Goal: Task Accomplishment & Management: Manage account settings

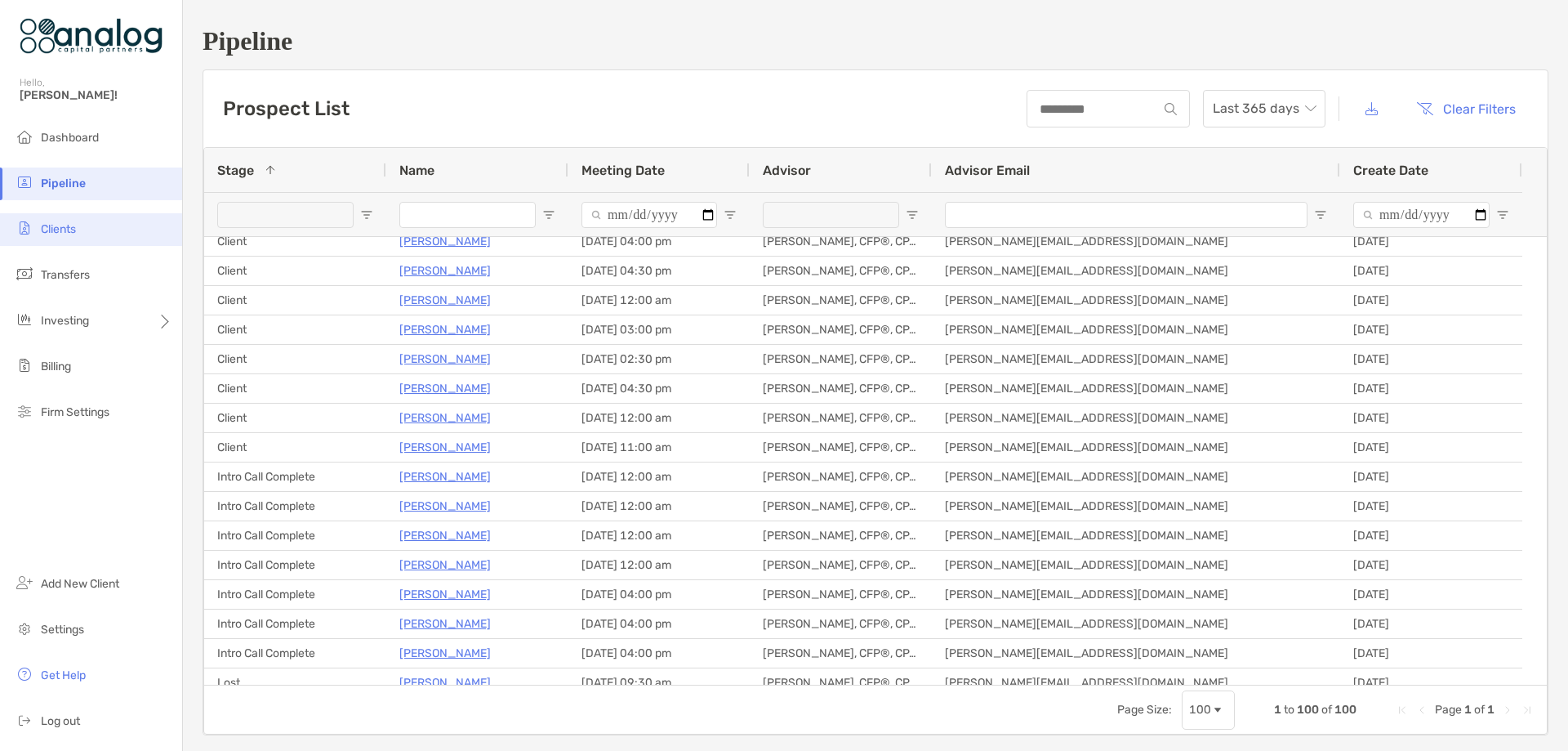
click at [86, 228] on li "Clients" at bounding box center [91, 230] width 183 height 33
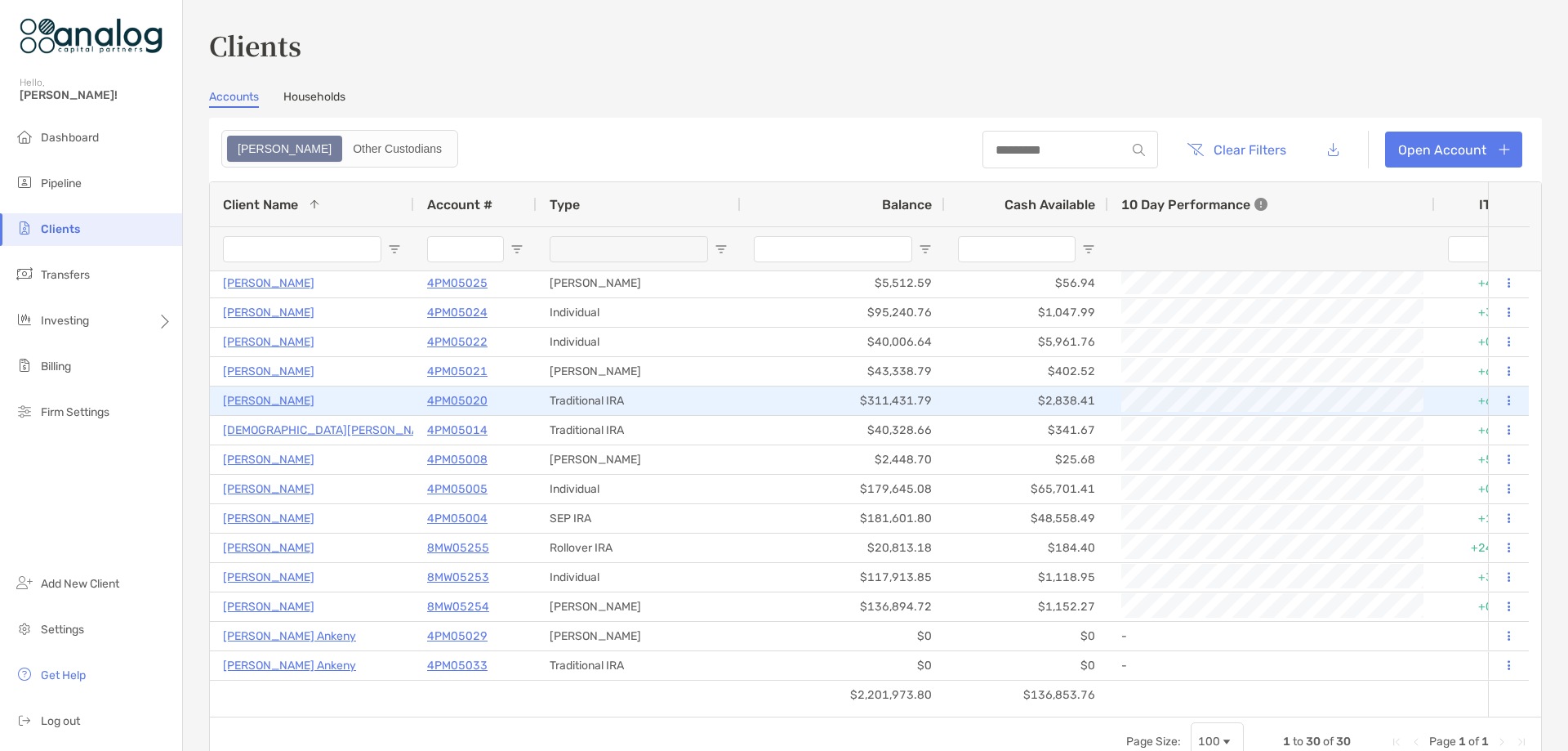
scroll to position [449, 0]
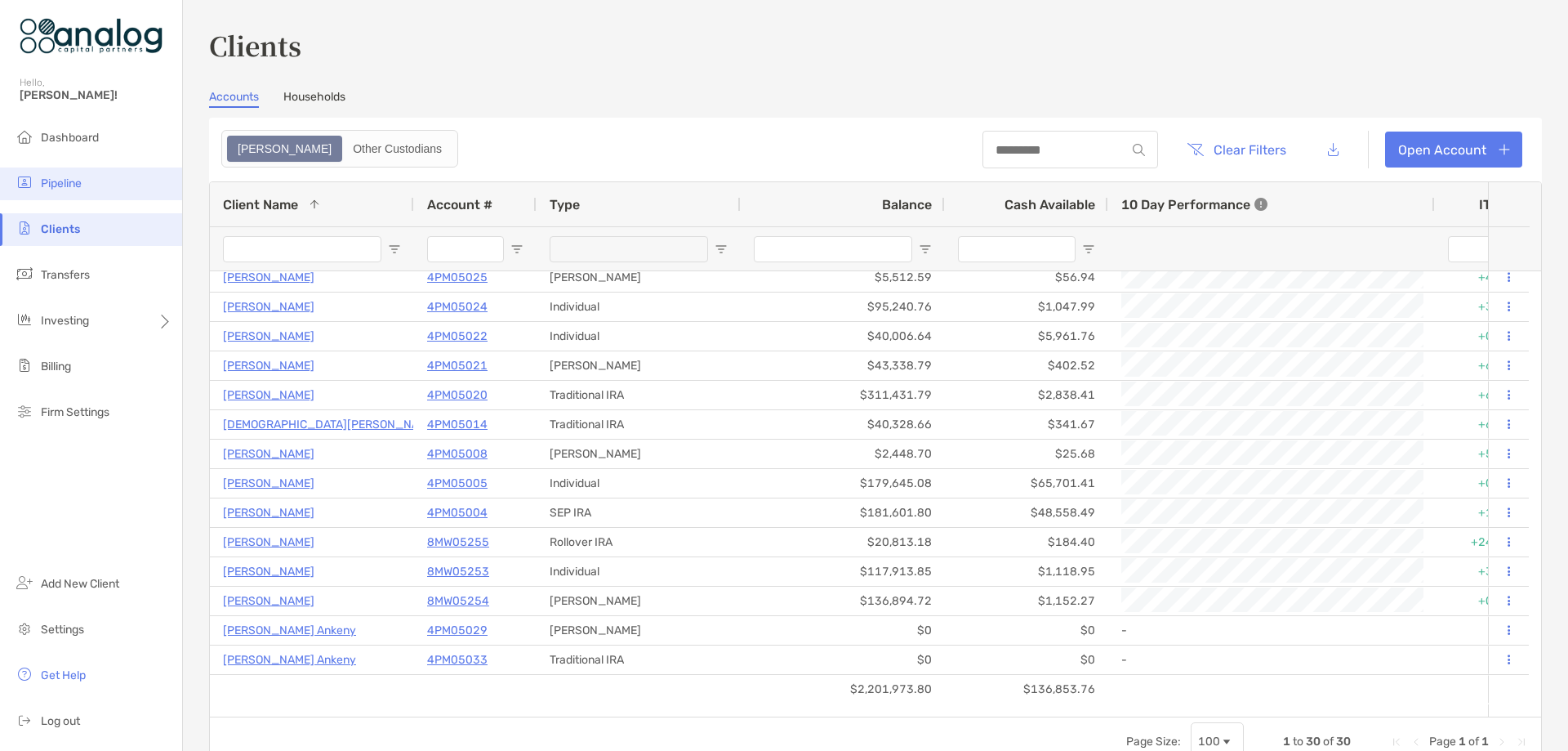
click at [66, 193] on li "Pipeline" at bounding box center [91, 183] width 183 height 33
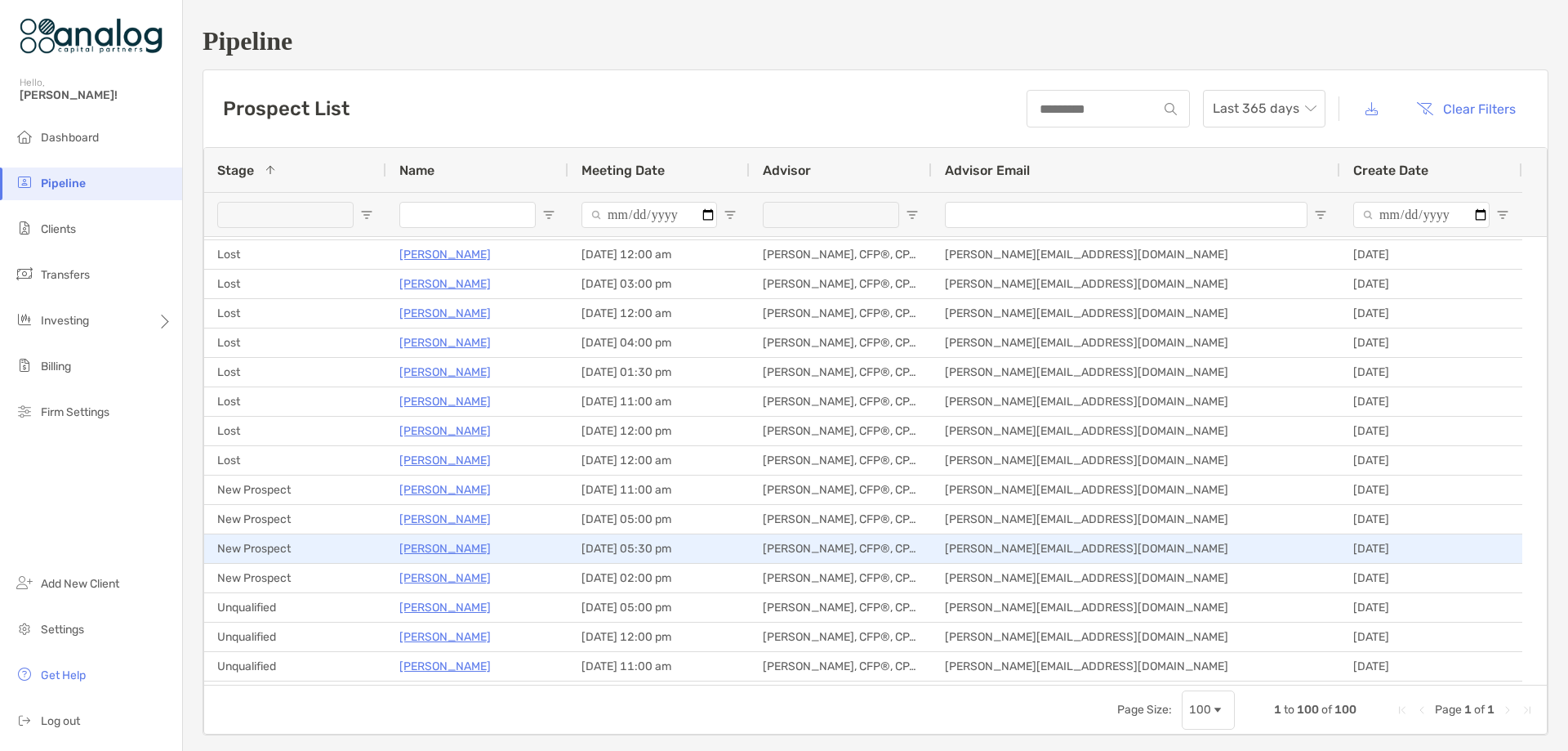
scroll to position [1225, 0]
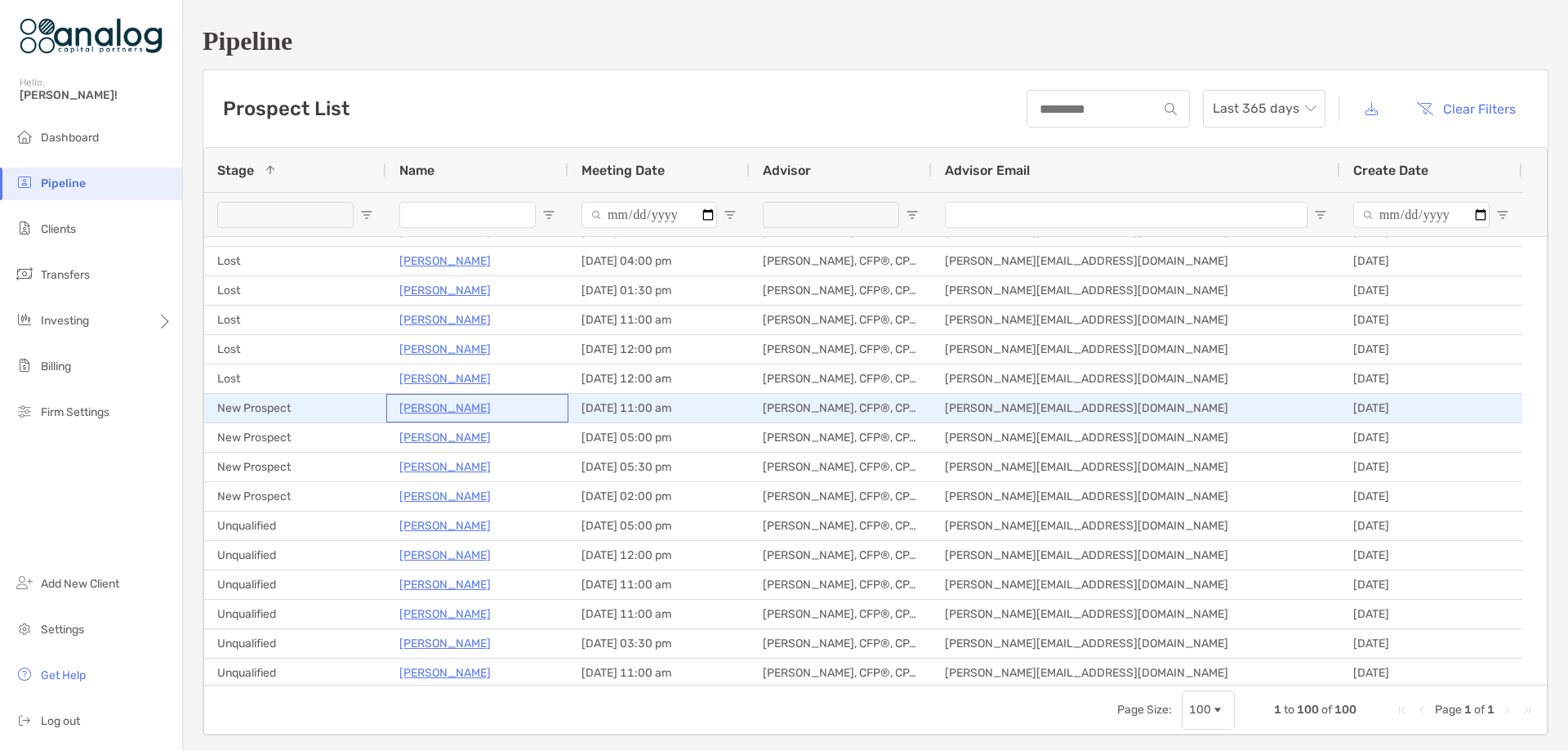
click at [427, 407] on p "[PERSON_NAME]" at bounding box center [445, 408] width 92 height 21
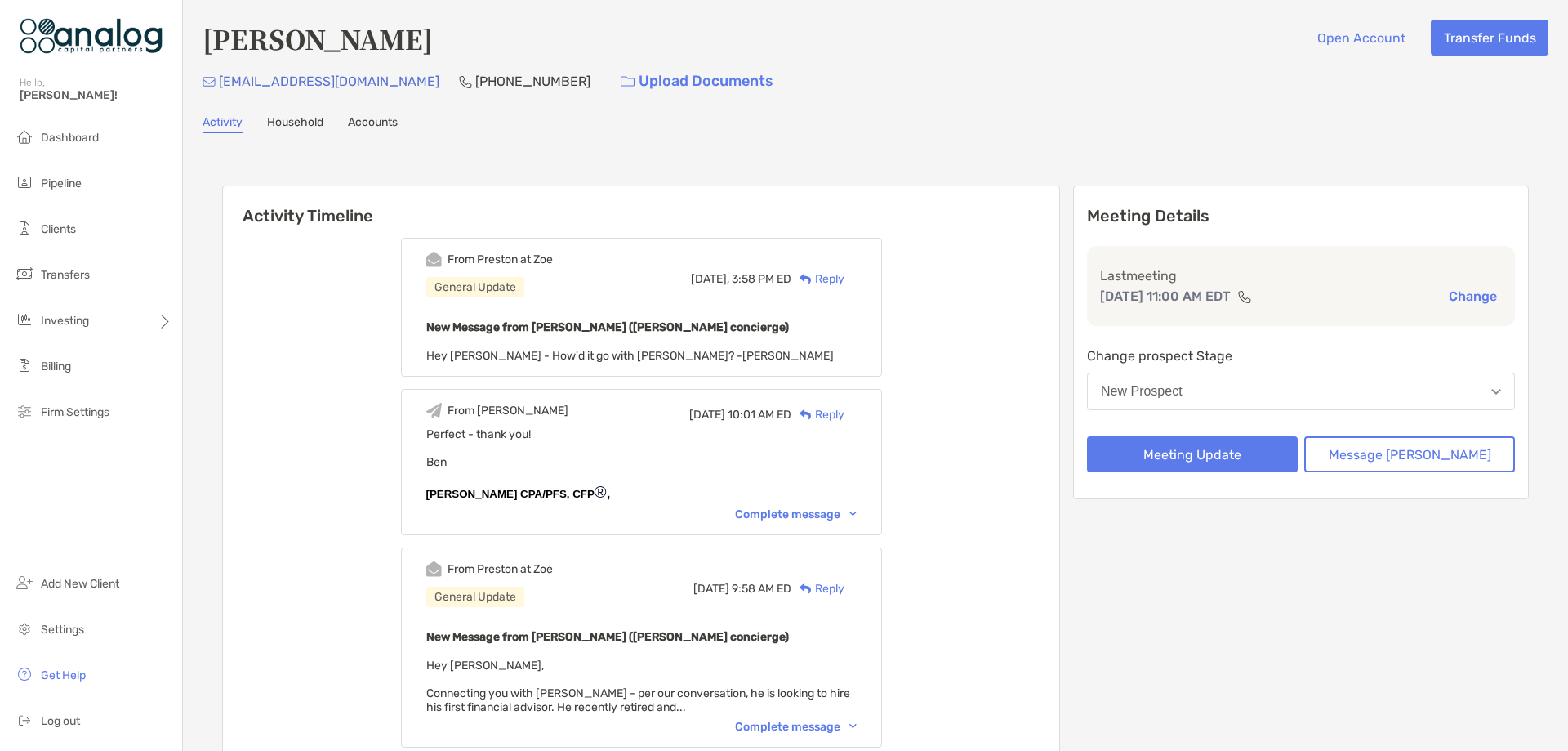
click at [1385, 386] on button "New Prospect" at bounding box center [1300, 392] width 428 height 38
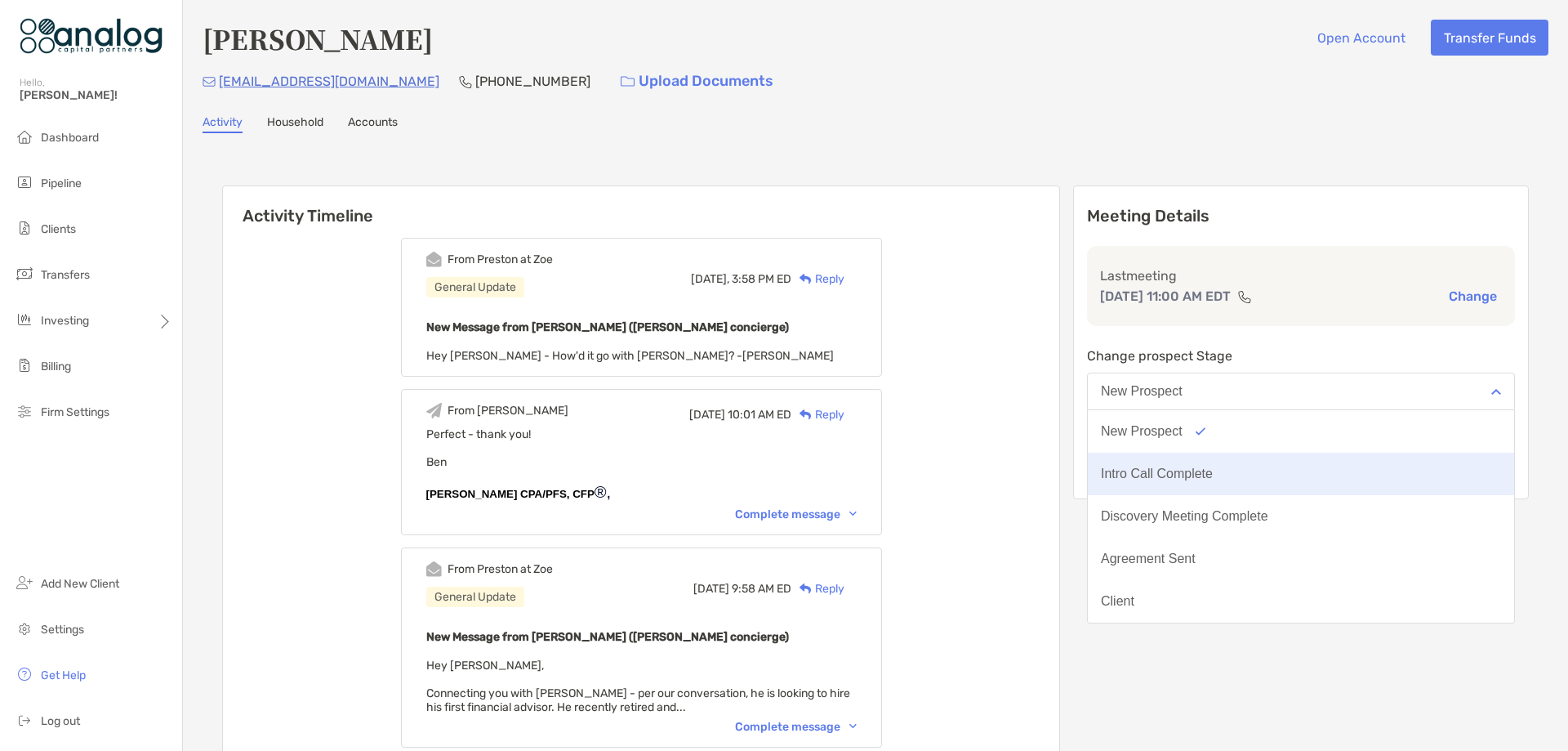
click at [1332, 460] on button "Intro Call Complete" at bounding box center [1300, 474] width 426 height 43
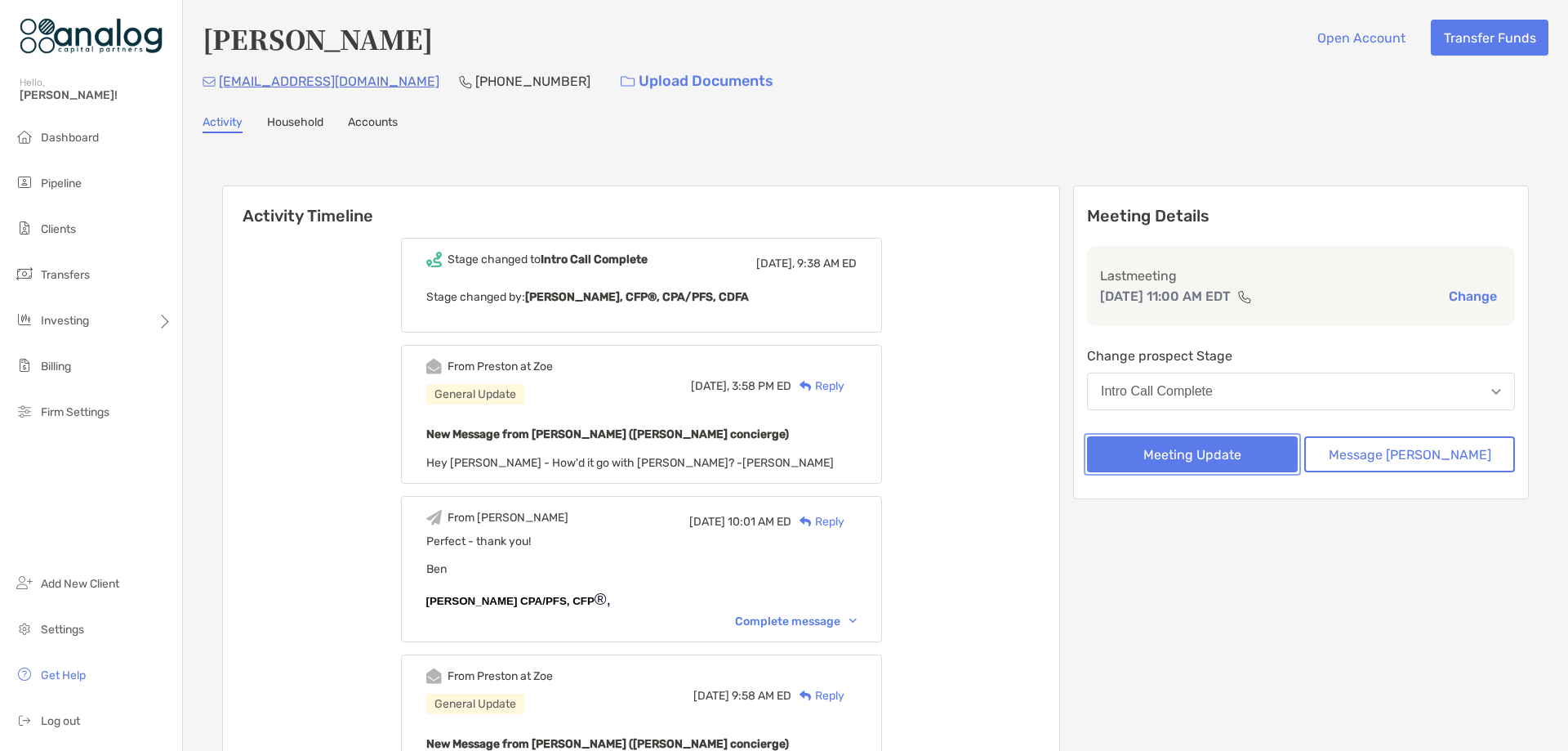
click at [1280, 454] on button "Meeting Update" at bounding box center [1192, 454] width 211 height 36
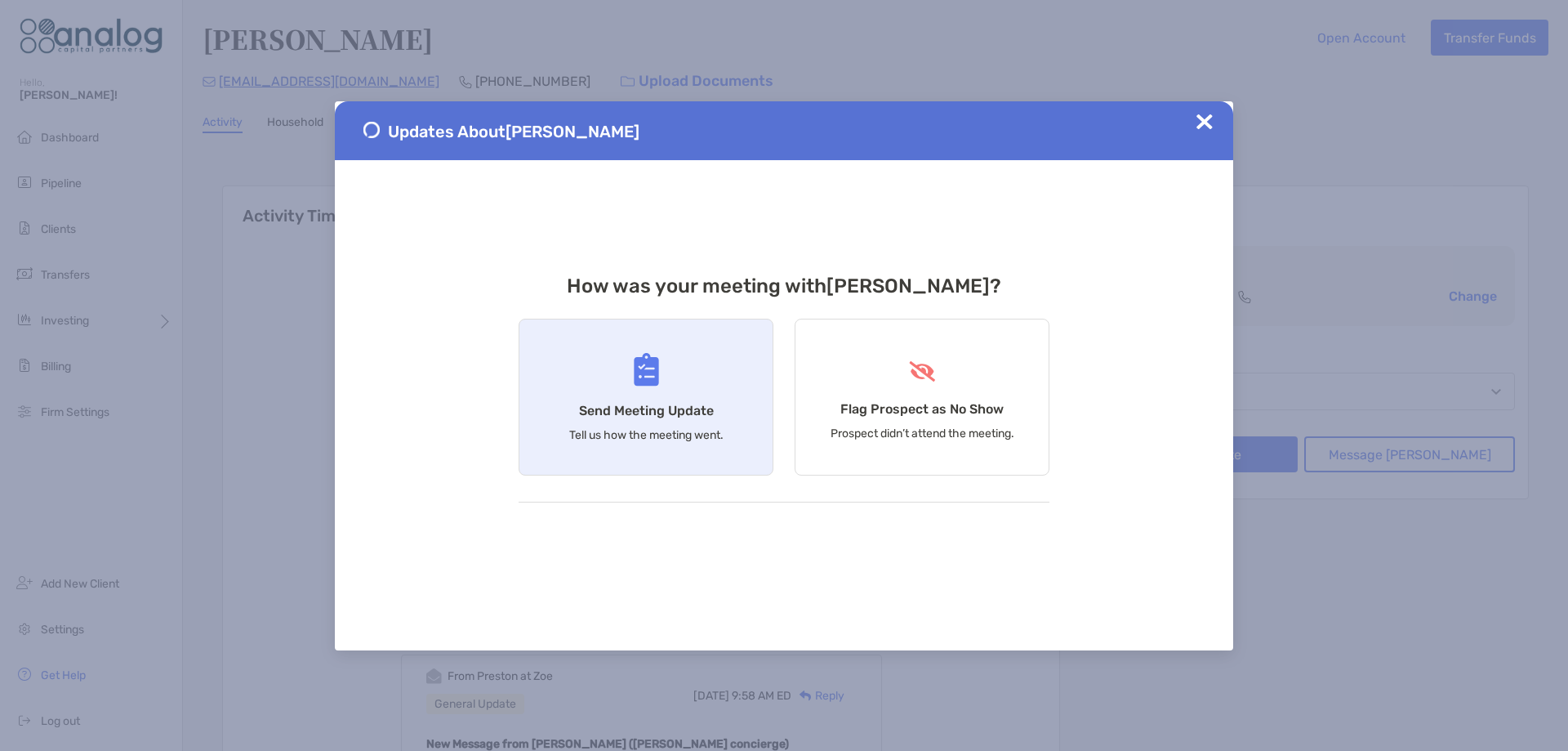
click at [671, 393] on div "Send Meeting Update Tell us how the meeting went." at bounding box center [645, 397] width 254 height 157
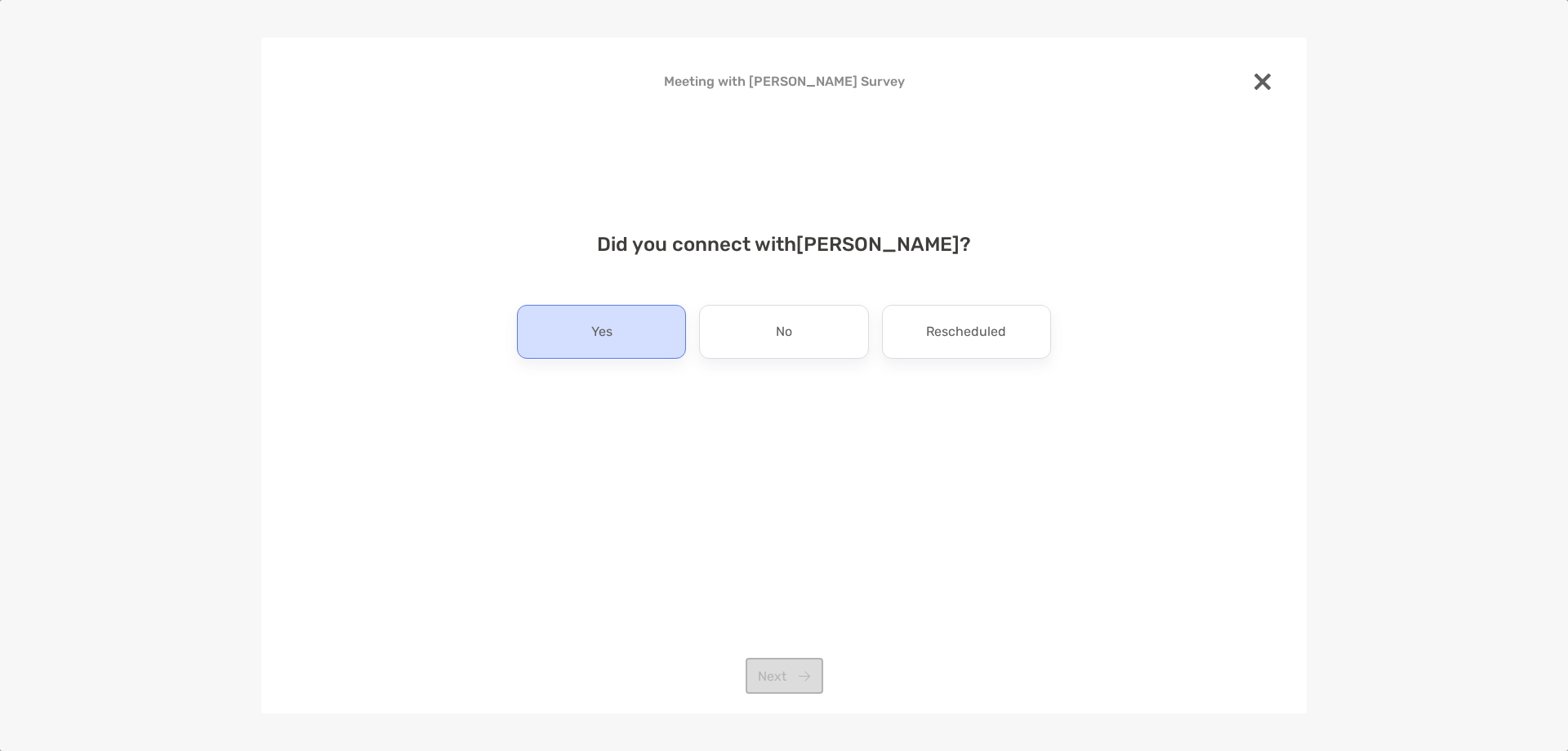
click at [636, 352] on div "Yes" at bounding box center [601, 331] width 169 height 54
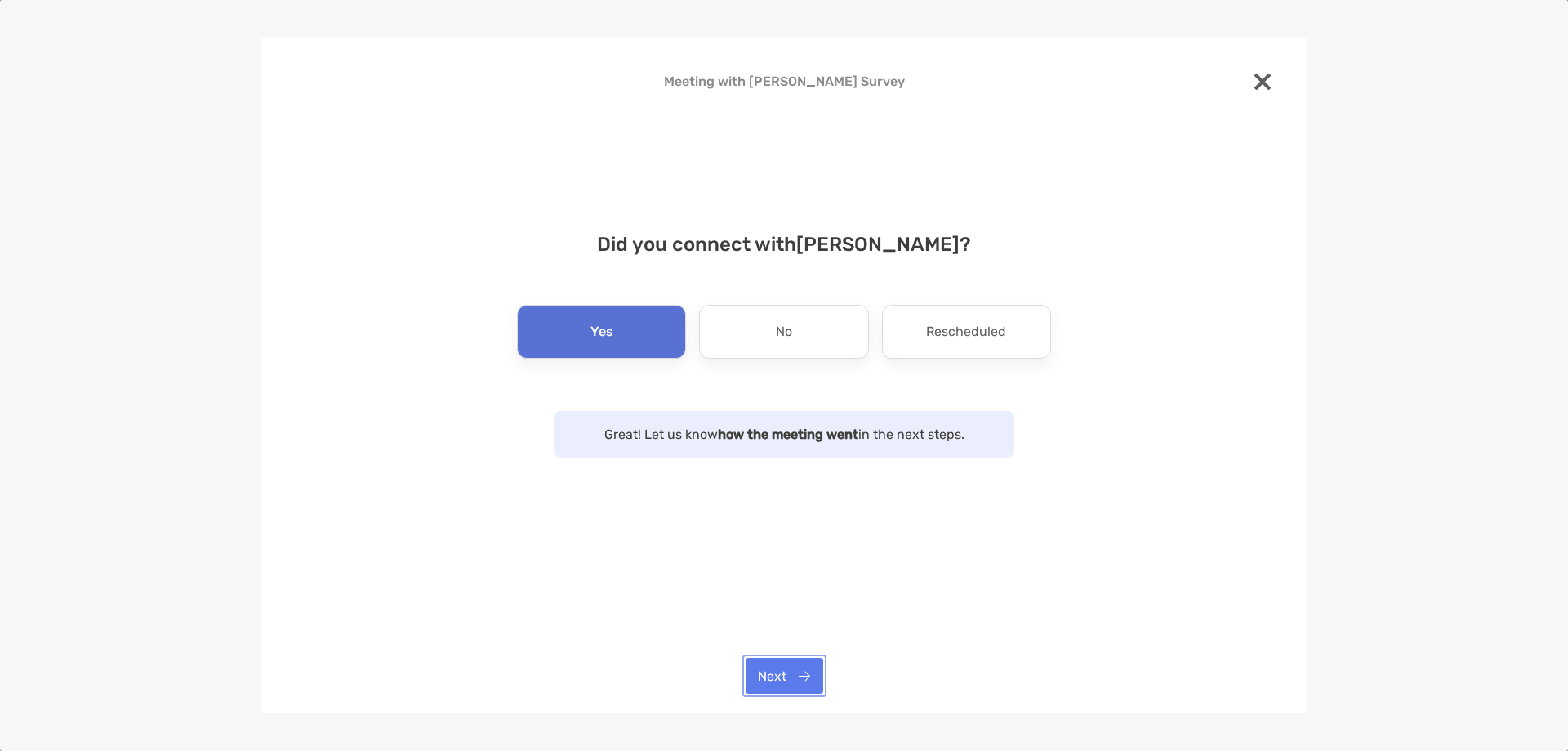
click at [786, 692] on button "Next" at bounding box center [784, 676] width 78 height 36
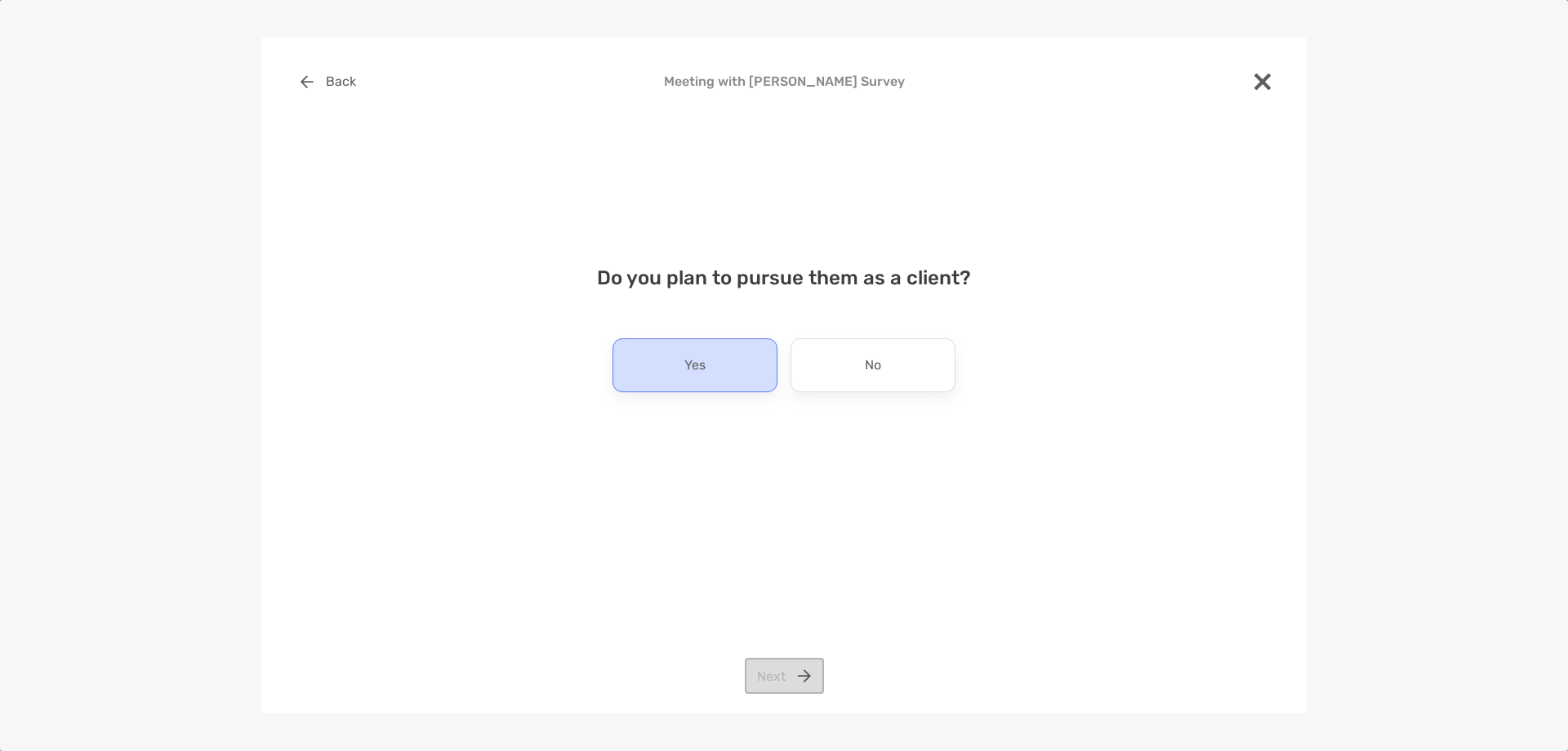
click at [713, 378] on div "Yes" at bounding box center [695, 365] width 165 height 54
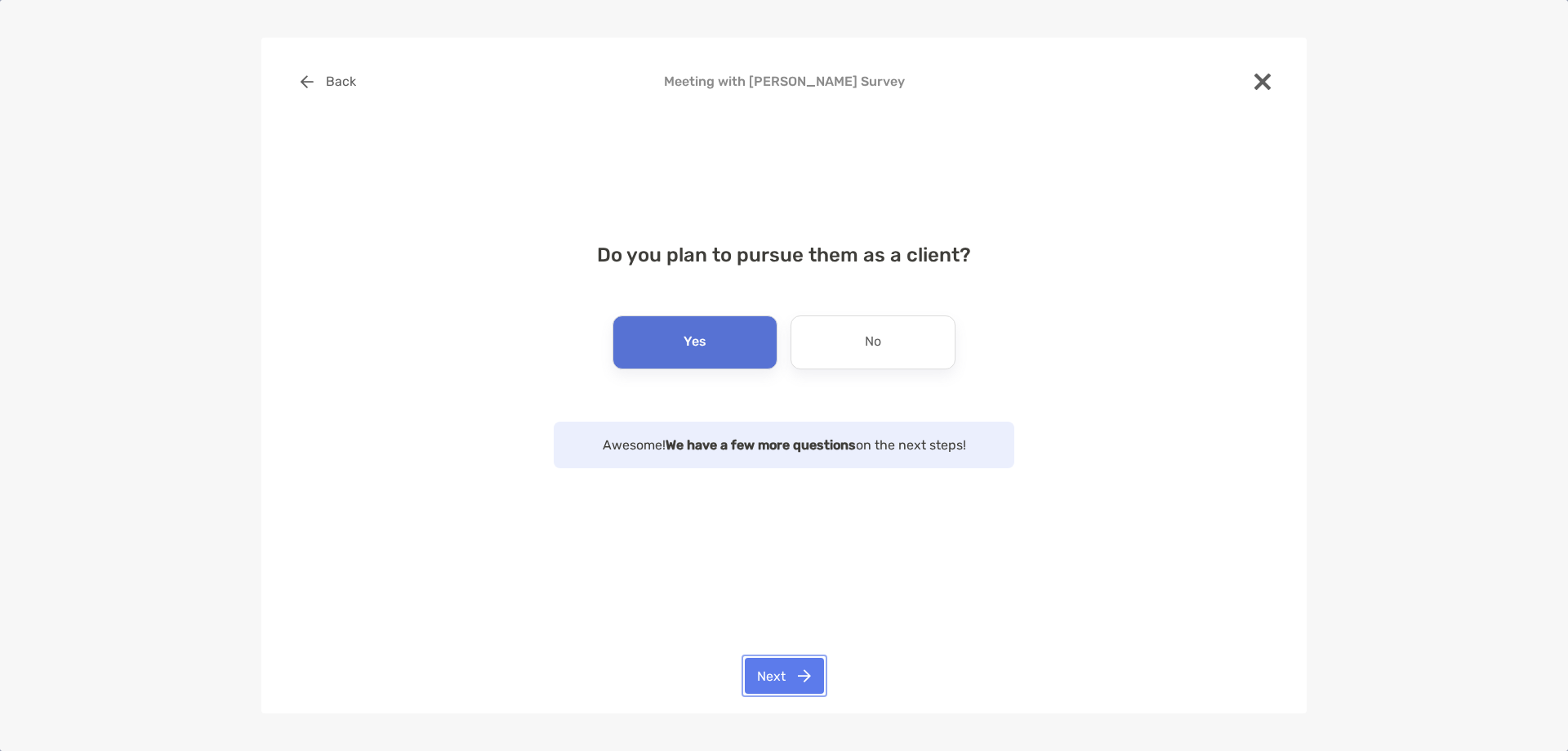
click at [797, 673] on button "Next" at bounding box center [784, 676] width 79 height 36
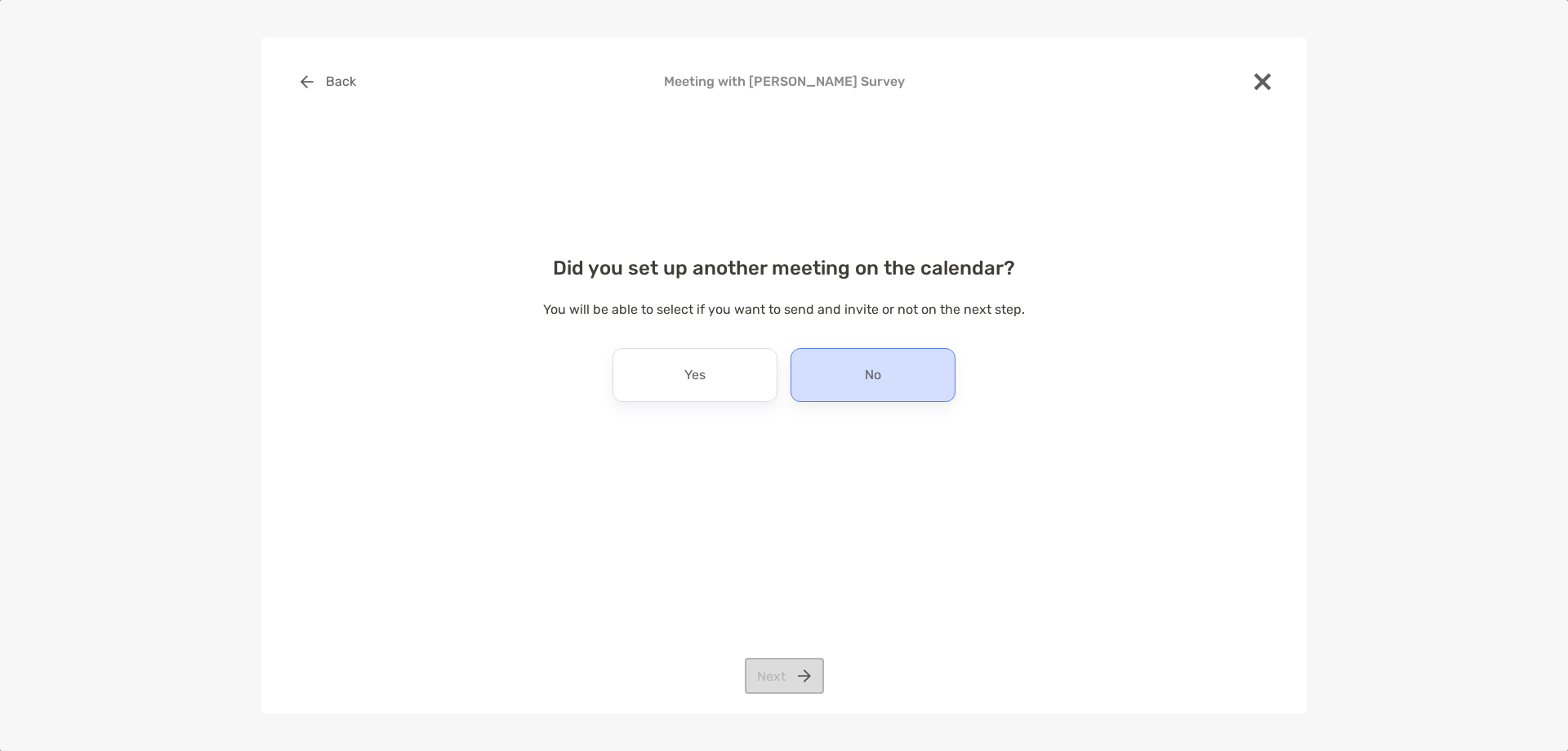
click at [841, 391] on div "No" at bounding box center [872, 375] width 165 height 54
click at [795, 664] on button "Next" at bounding box center [784, 676] width 79 height 36
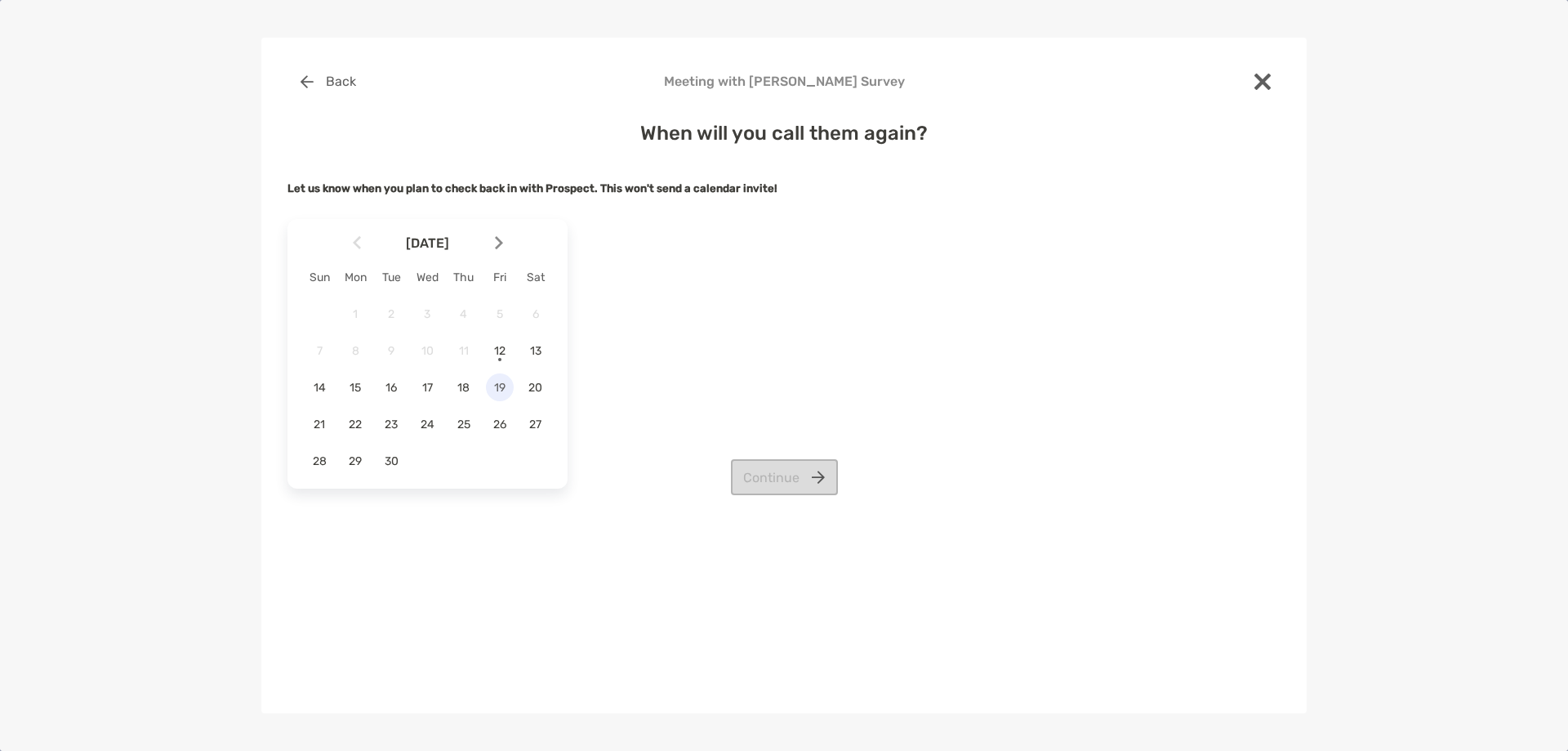
click at [494, 391] on span "19" at bounding box center [500, 388] width 27 height 14
click at [800, 474] on button "Continue" at bounding box center [784, 478] width 107 height 36
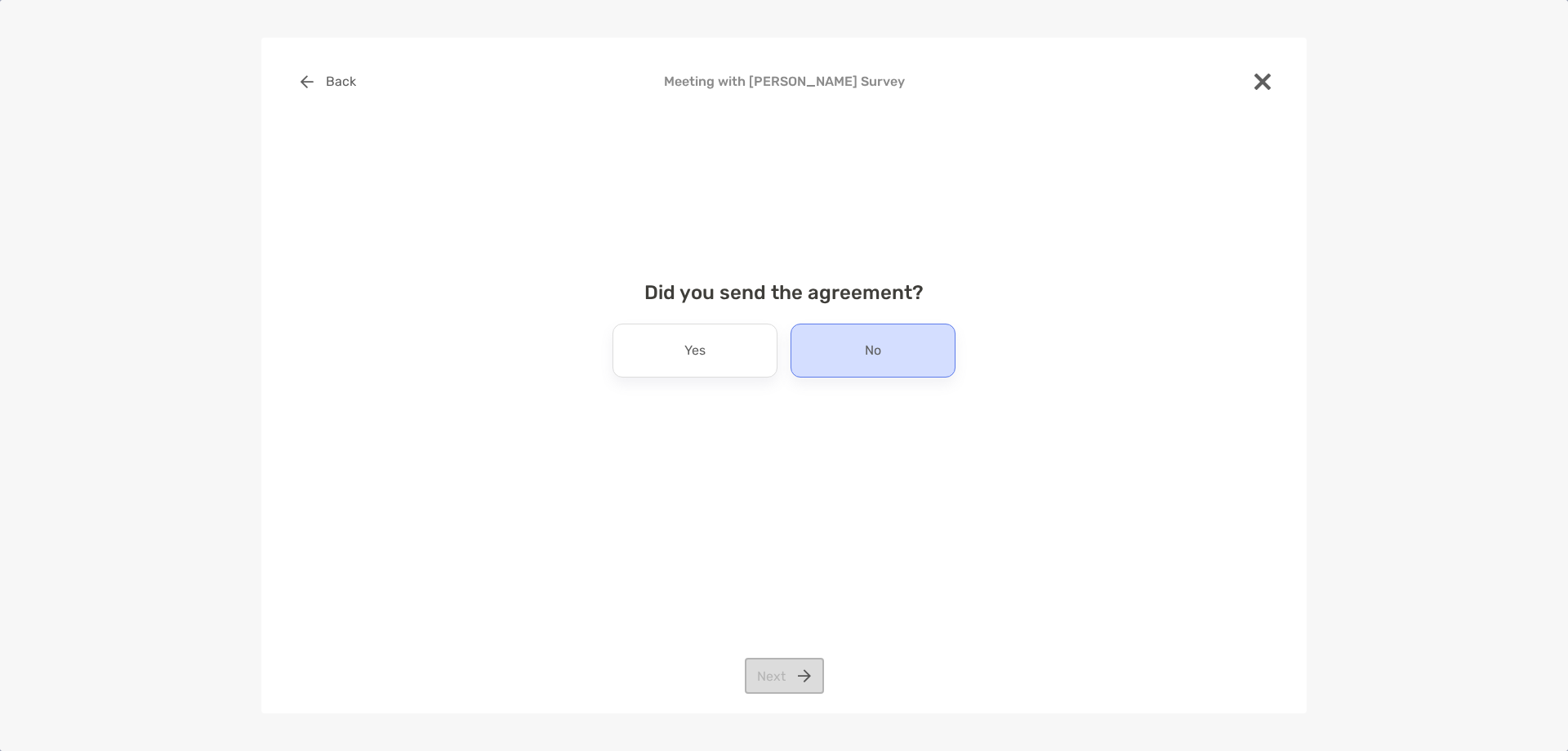
click at [863, 351] on div "No" at bounding box center [872, 350] width 165 height 54
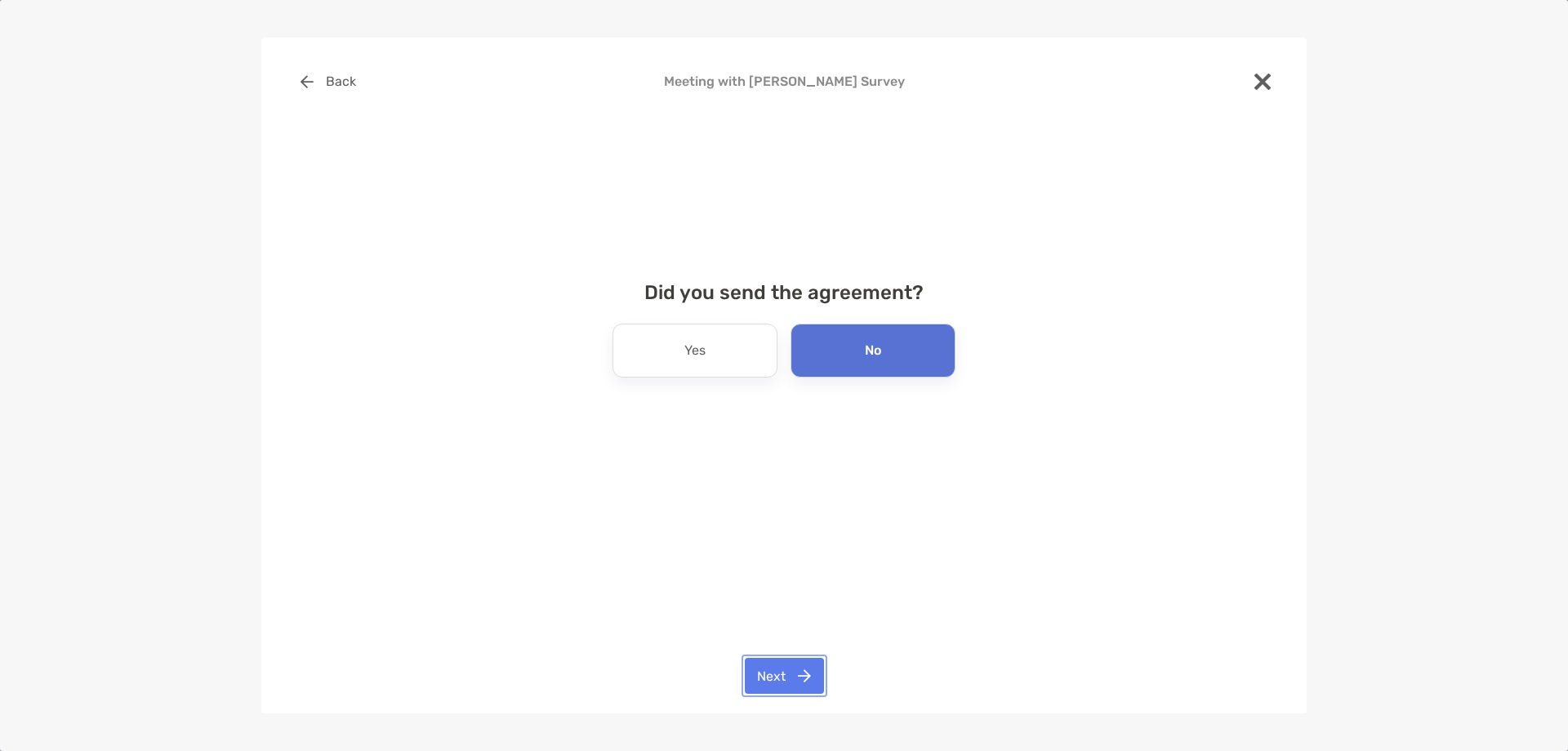
click at [789, 676] on button "Next" at bounding box center [784, 676] width 79 height 36
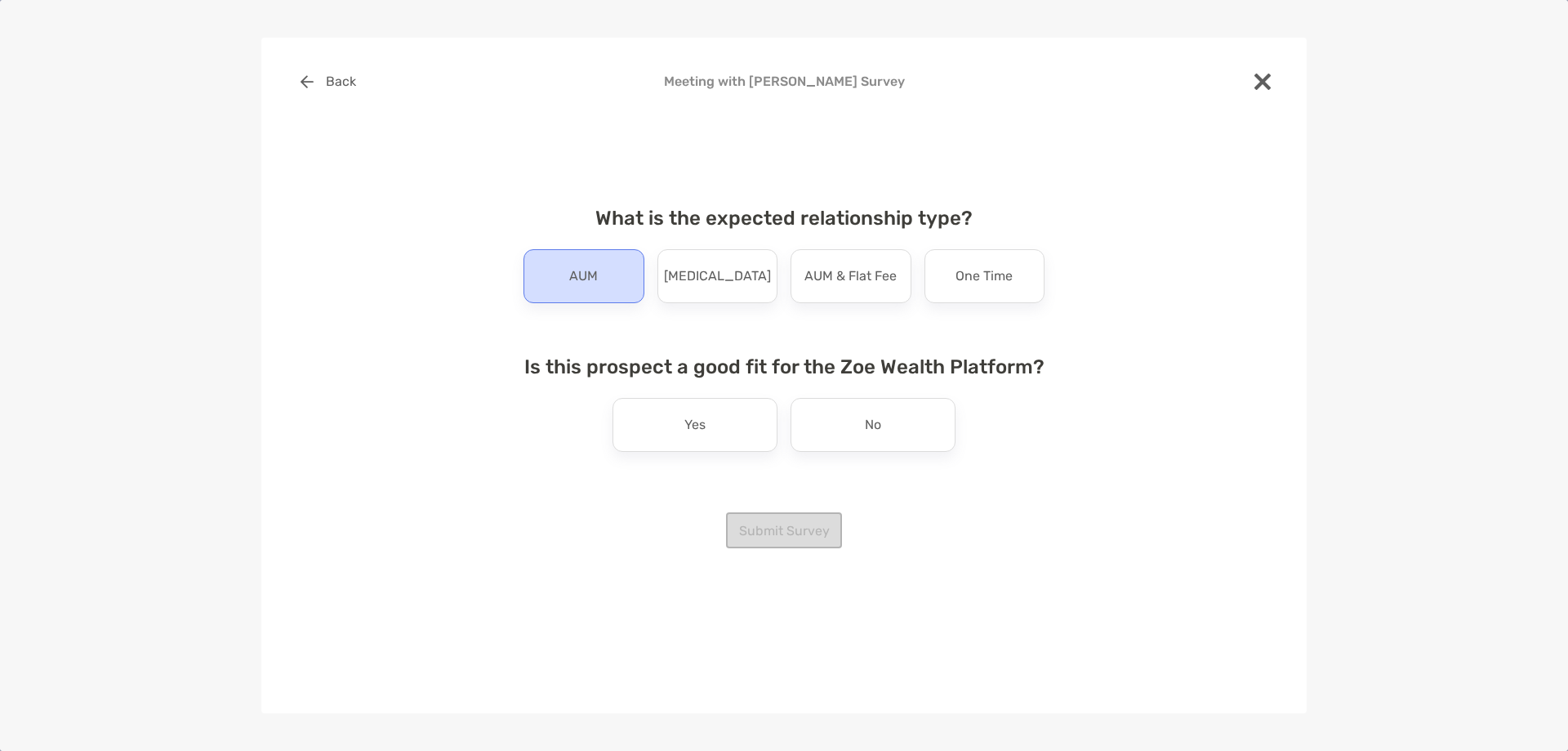
click at [584, 283] on p "AUM" at bounding box center [583, 276] width 28 height 26
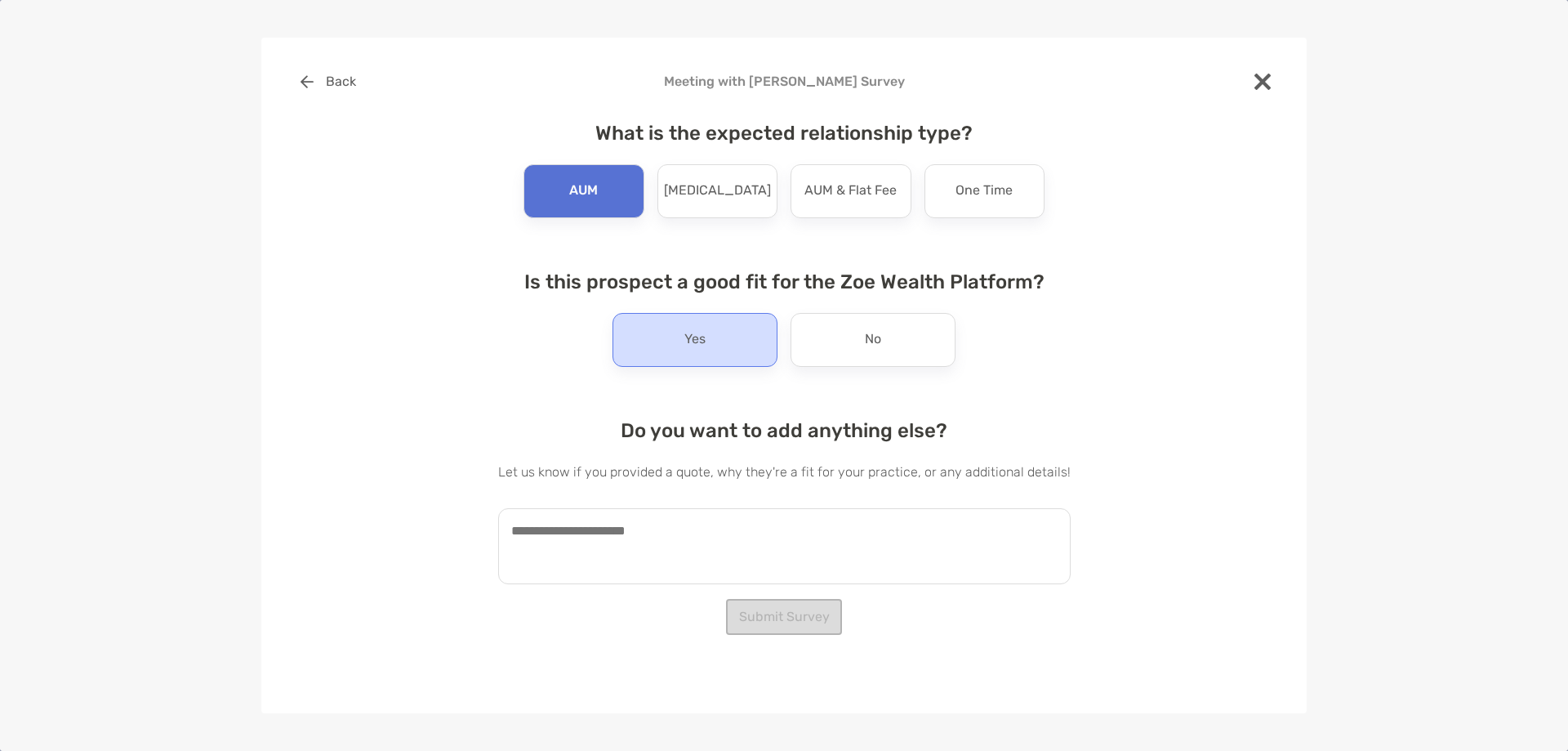
click at [724, 350] on div "Yes" at bounding box center [695, 339] width 165 height 54
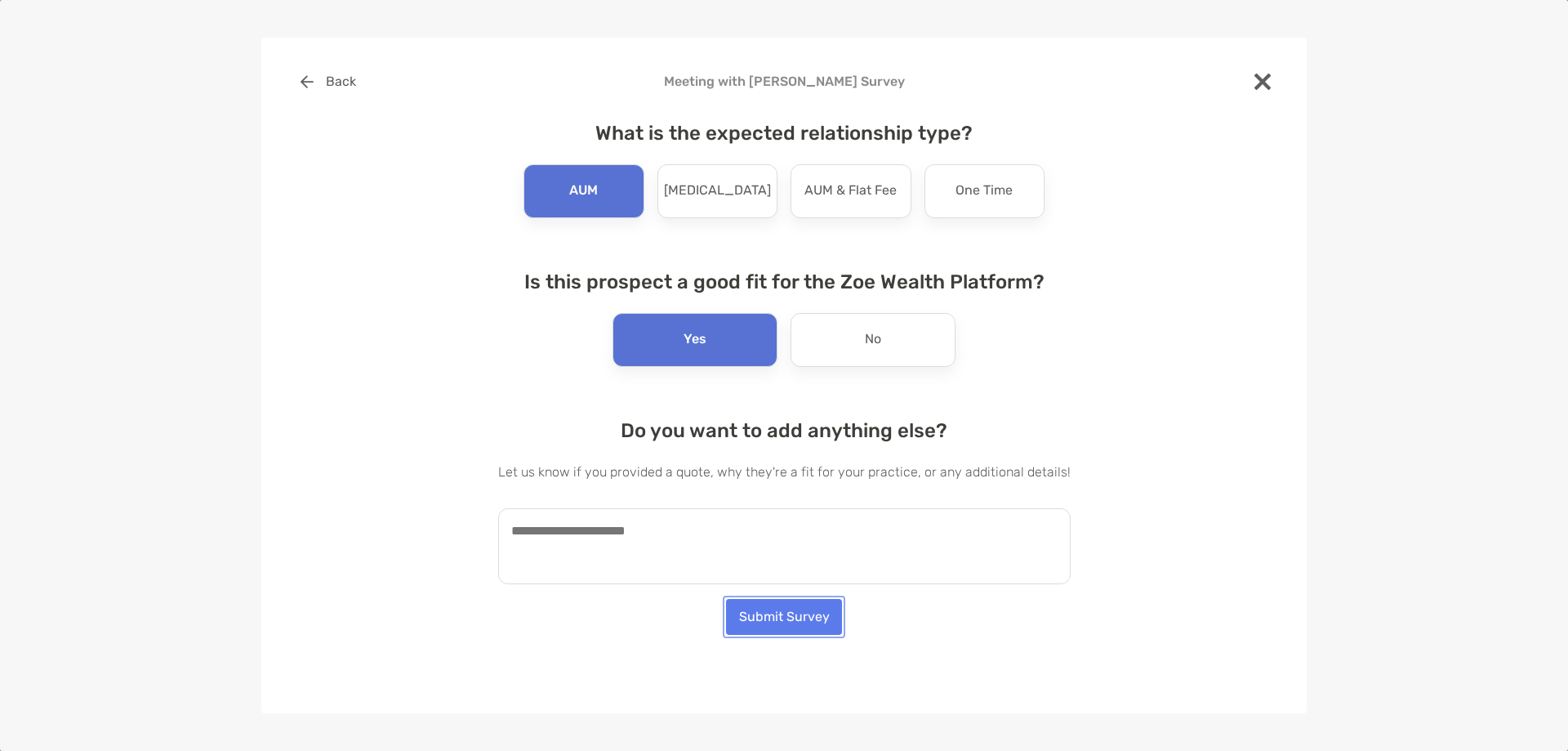
click at [763, 604] on button "Submit Survey" at bounding box center [783, 617] width 116 height 36
